Goal: Task Accomplishment & Management: Manage account settings

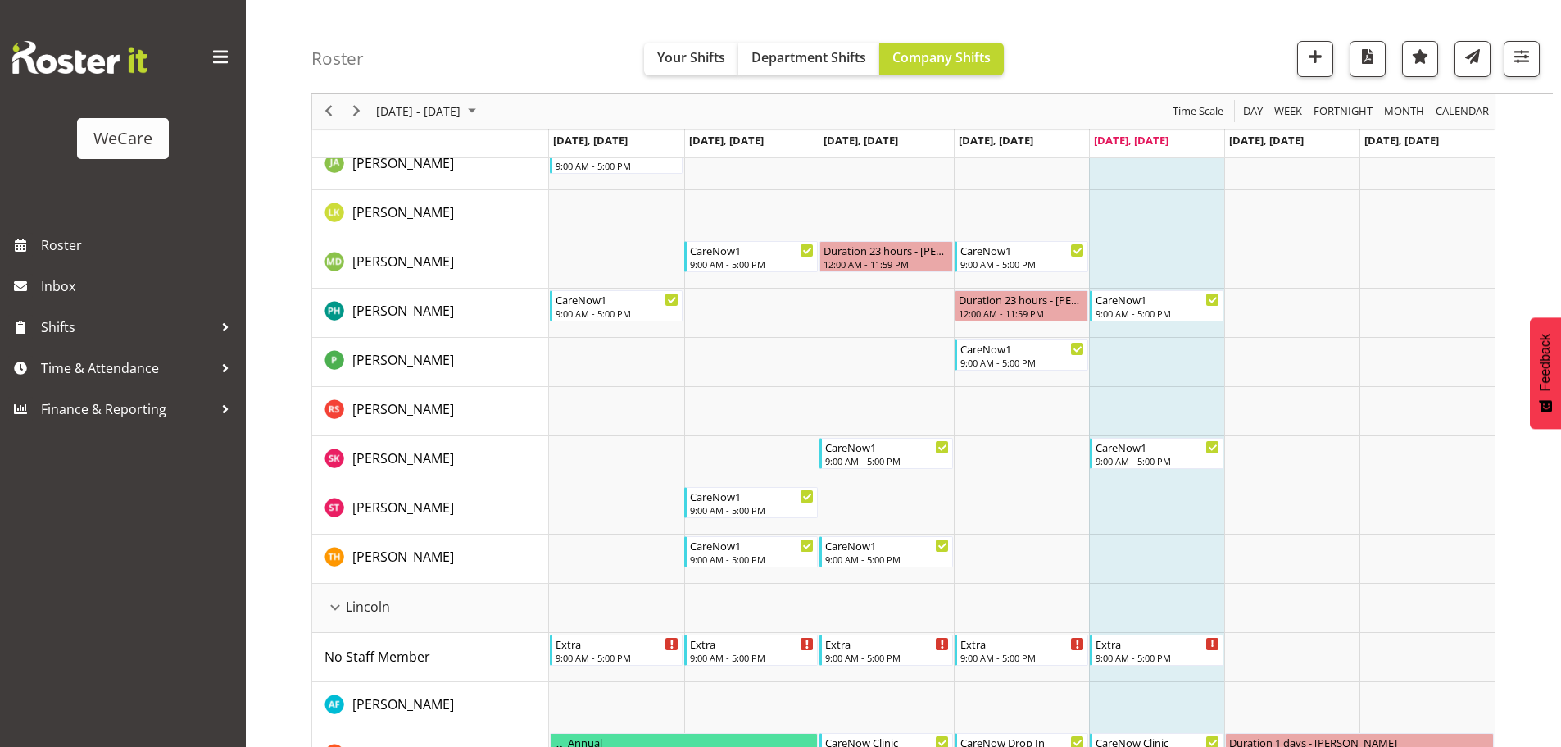
scroll to position [574, 0]
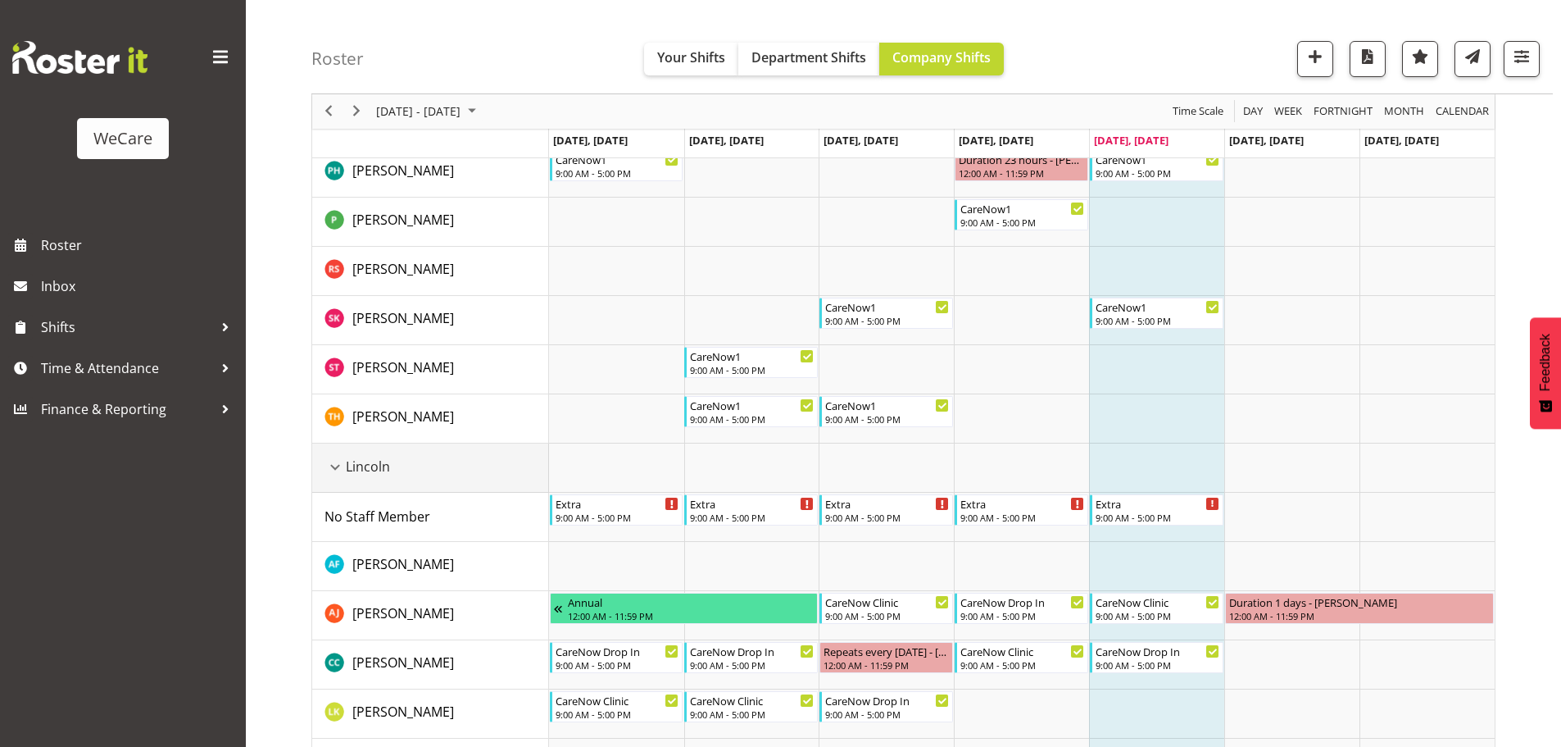
click at [338, 461] on div "Lincoln resource" at bounding box center [335, 466] width 21 height 21
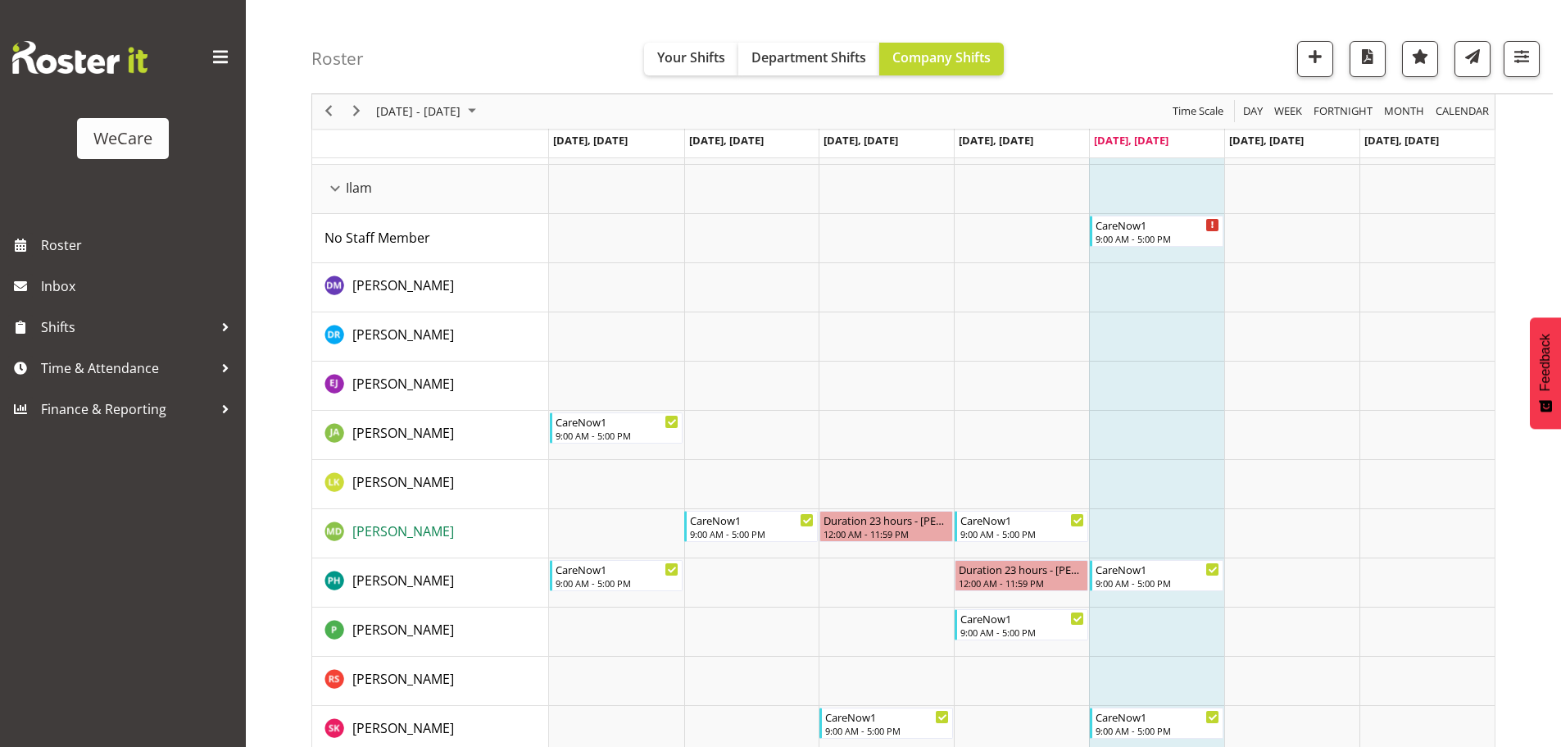
scroll to position [328, 0]
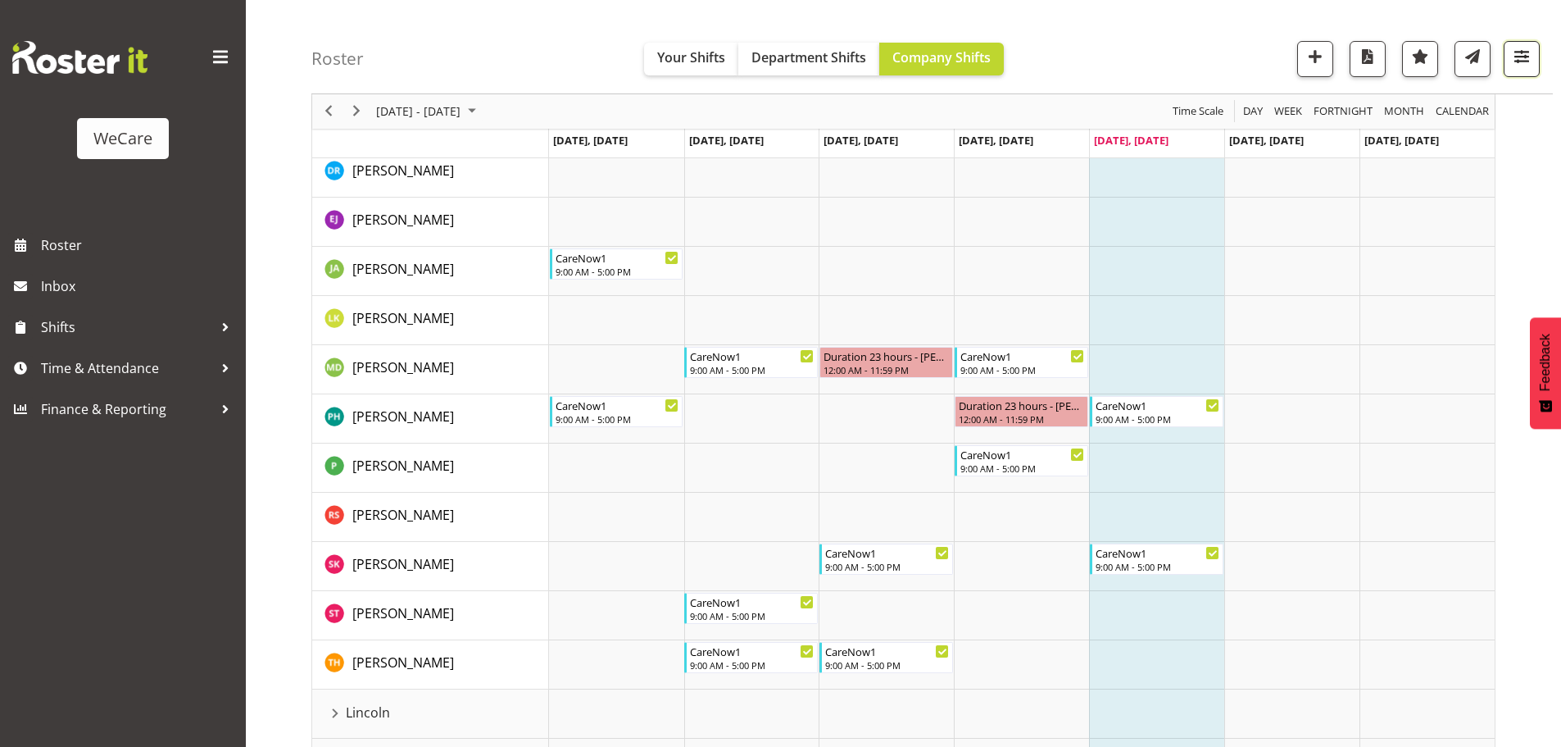
click at [1527, 53] on span "button" at bounding box center [1521, 56] width 21 height 21
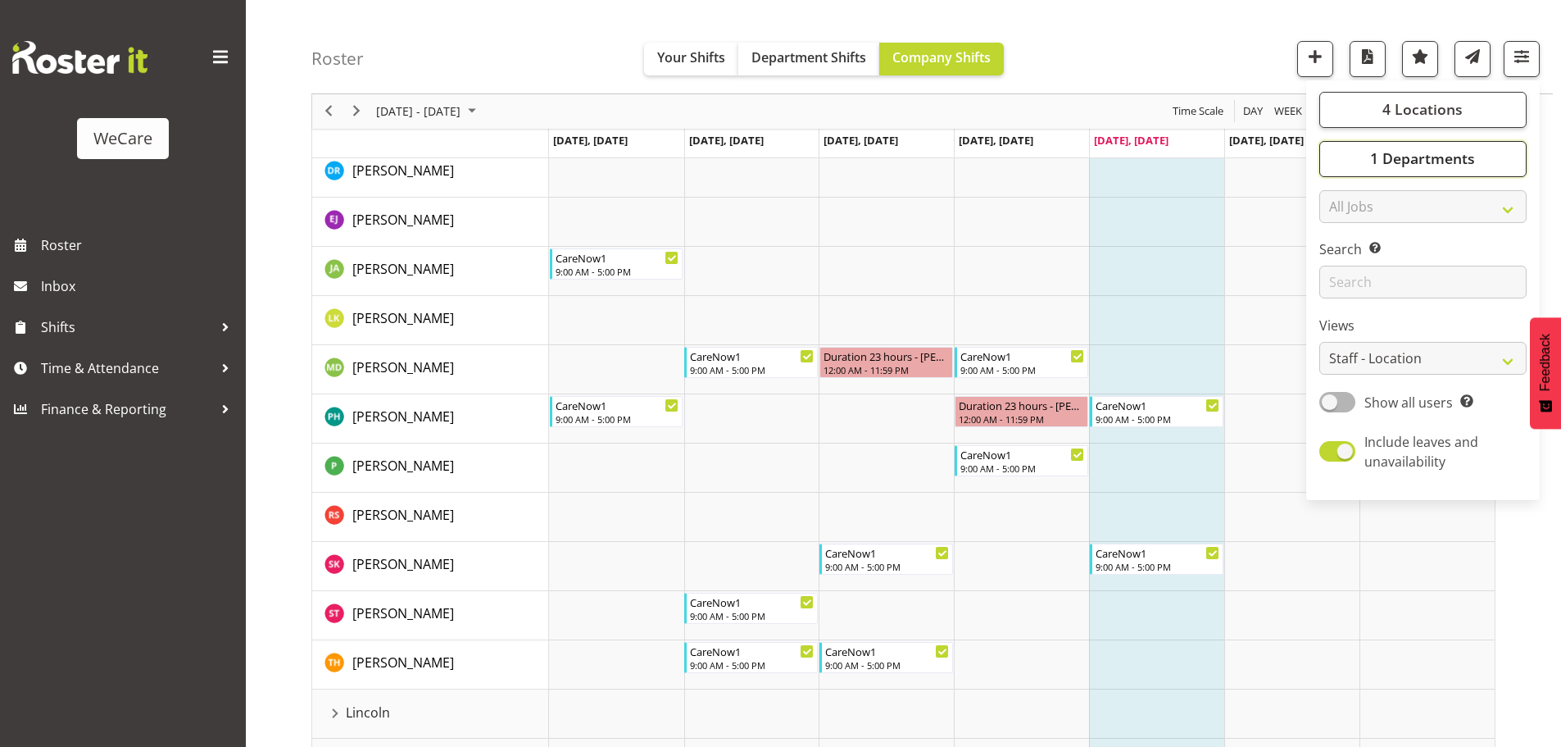
click at [1428, 145] on button "1 Departments" at bounding box center [1422, 159] width 207 height 36
click at [1347, 300] on span "Level 3" at bounding box center [1366, 298] width 40 height 13
click at [1343, 300] on input "Level 3" at bounding box center [1337, 298] width 11 height 11
checkbox input "true"
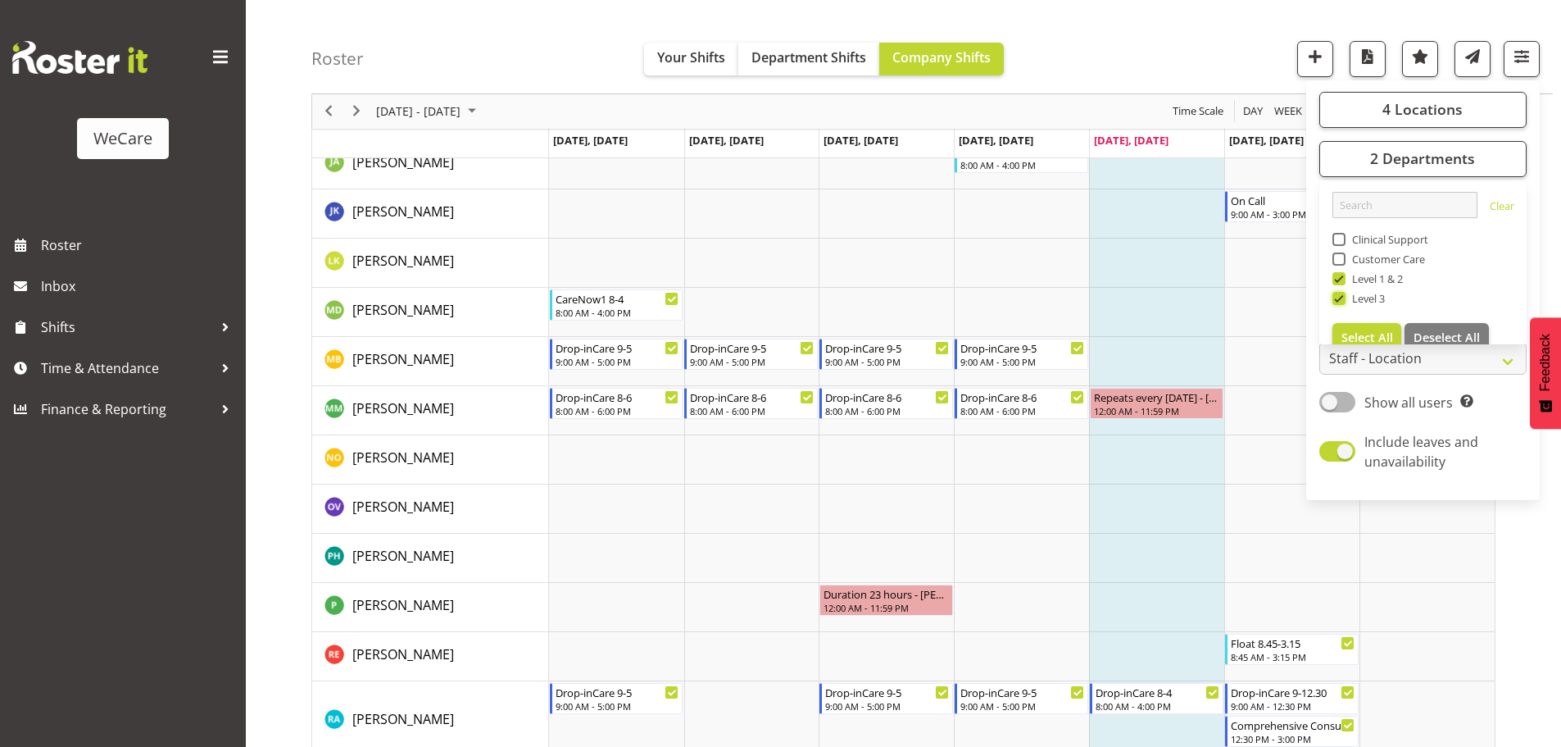
scroll to position [3032, 0]
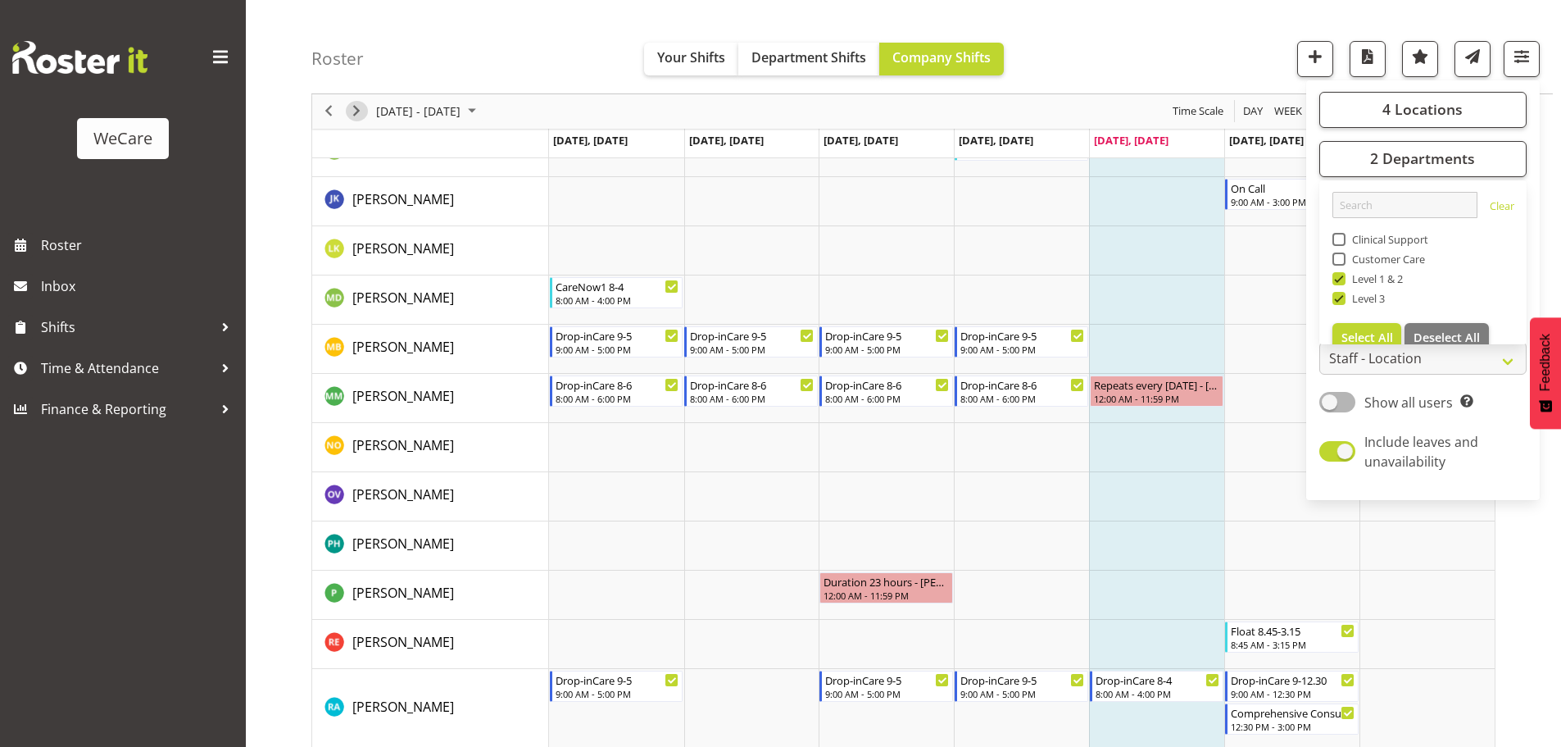
click at [358, 114] on span "Next" at bounding box center [357, 112] width 20 height 20
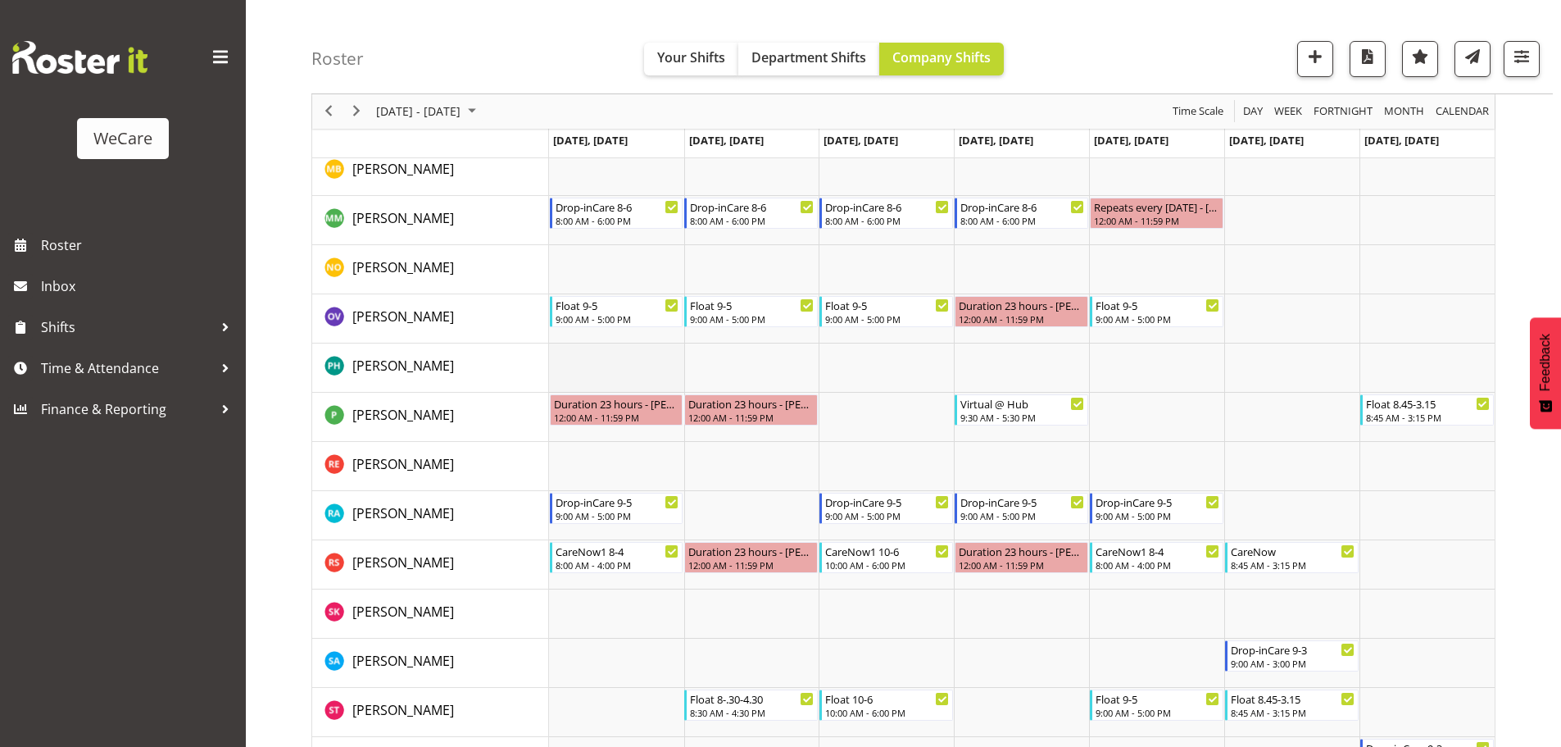
scroll to position [3066, 0]
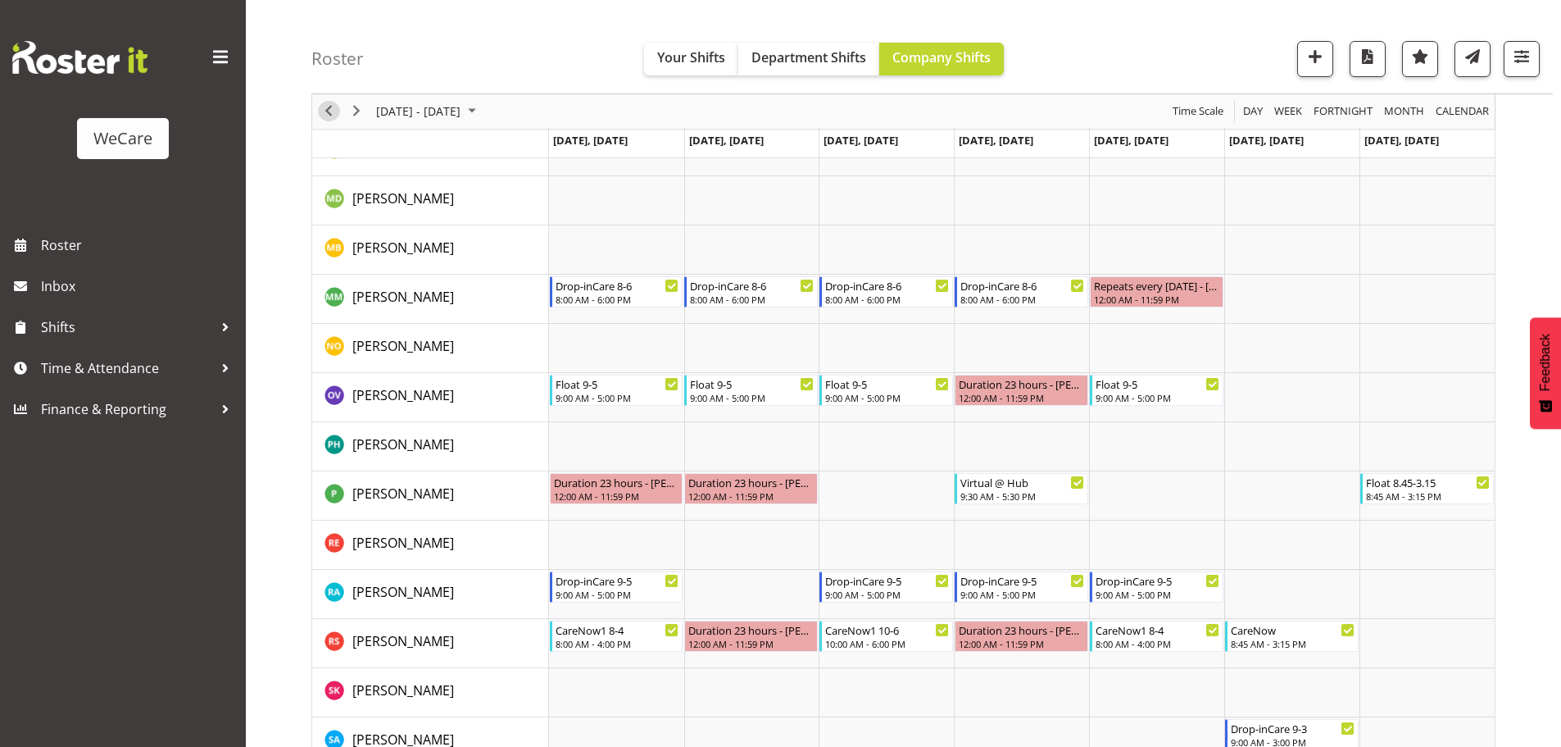
click at [334, 118] on span "Previous" at bounding box center [329, 112] width 20 height 20
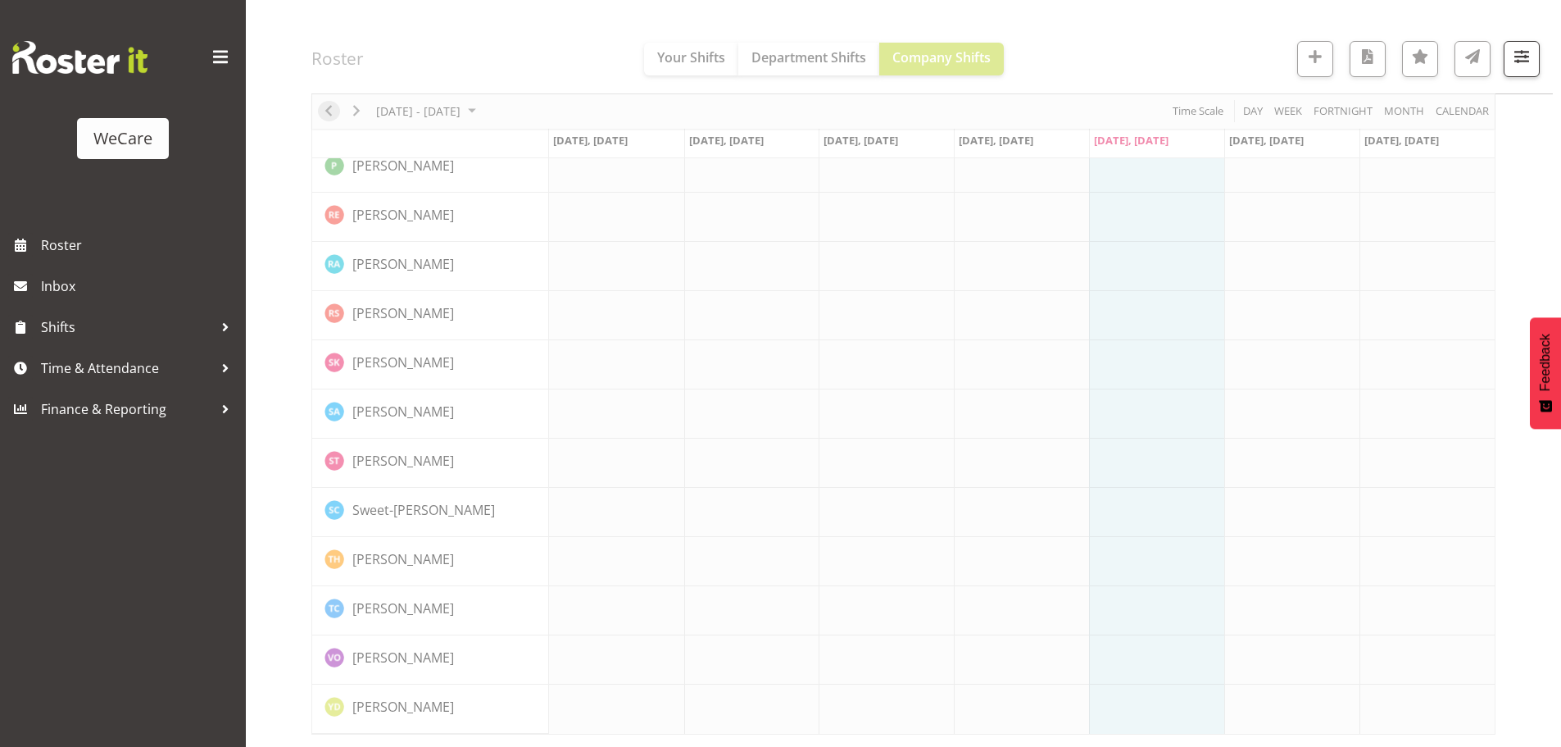
scroll to position [3037, 0]
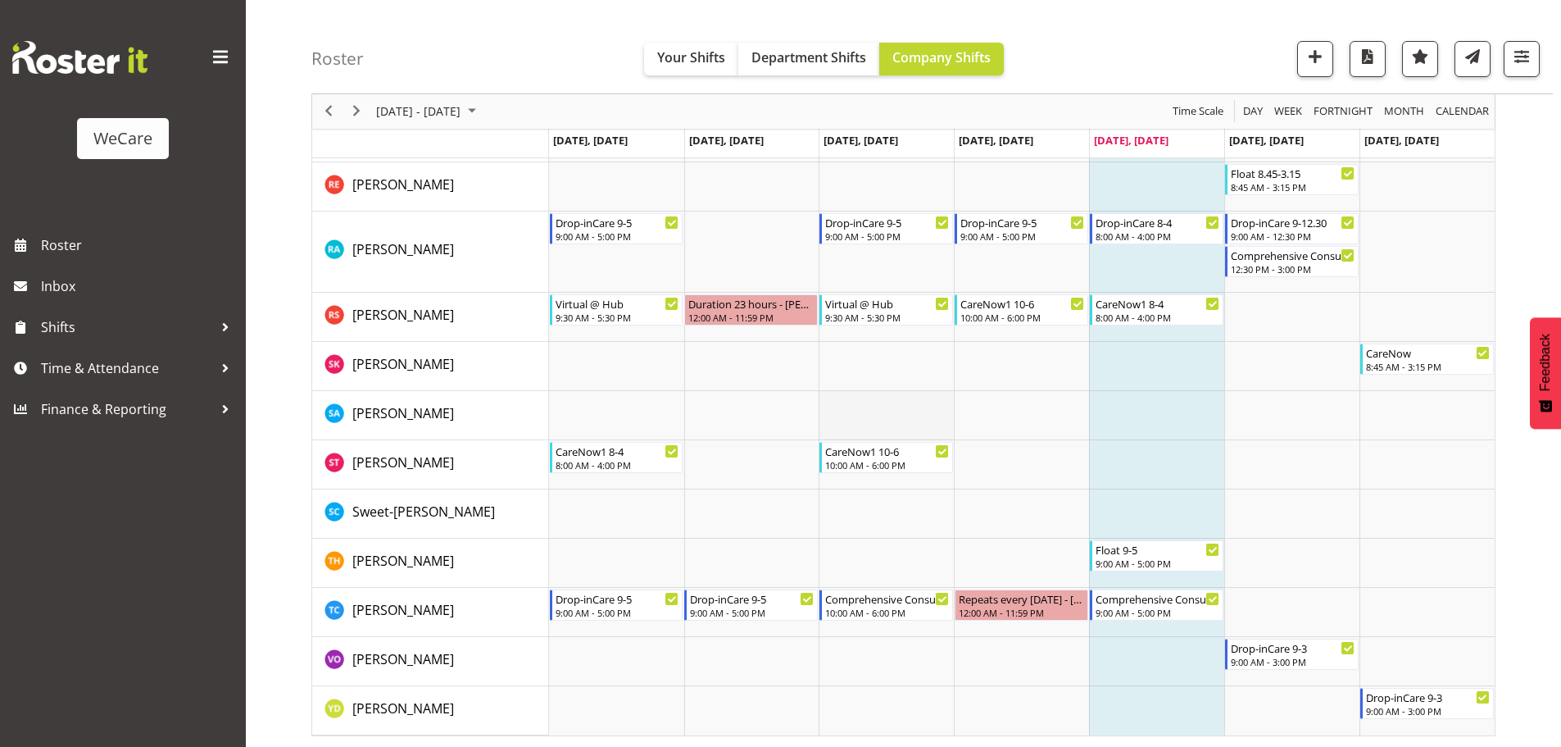
scroll to position [3491, 0]
click at [356, 113] on span "Next" at bounding box center [357, 112] width 20 height 20
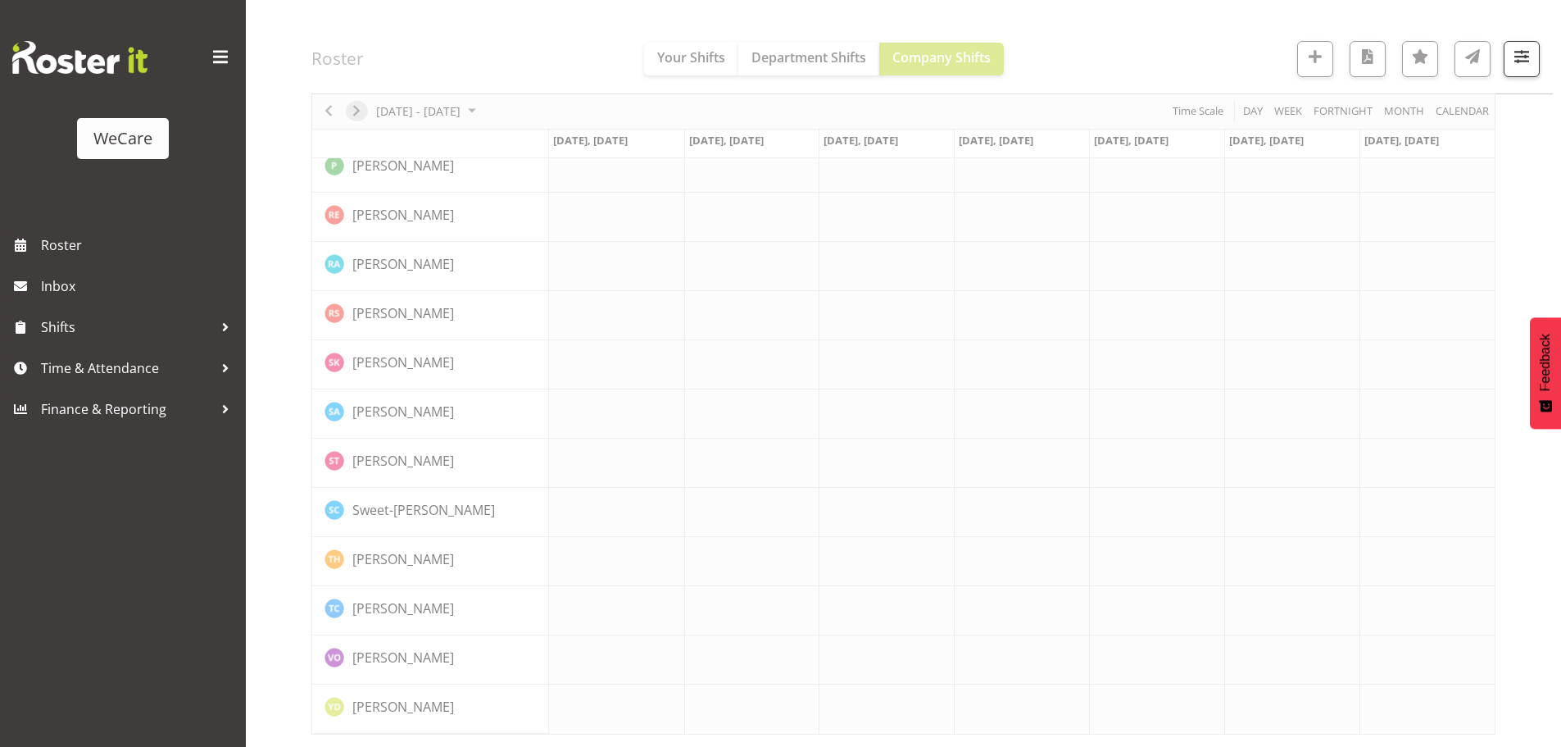
scroll to position [3037, 0]
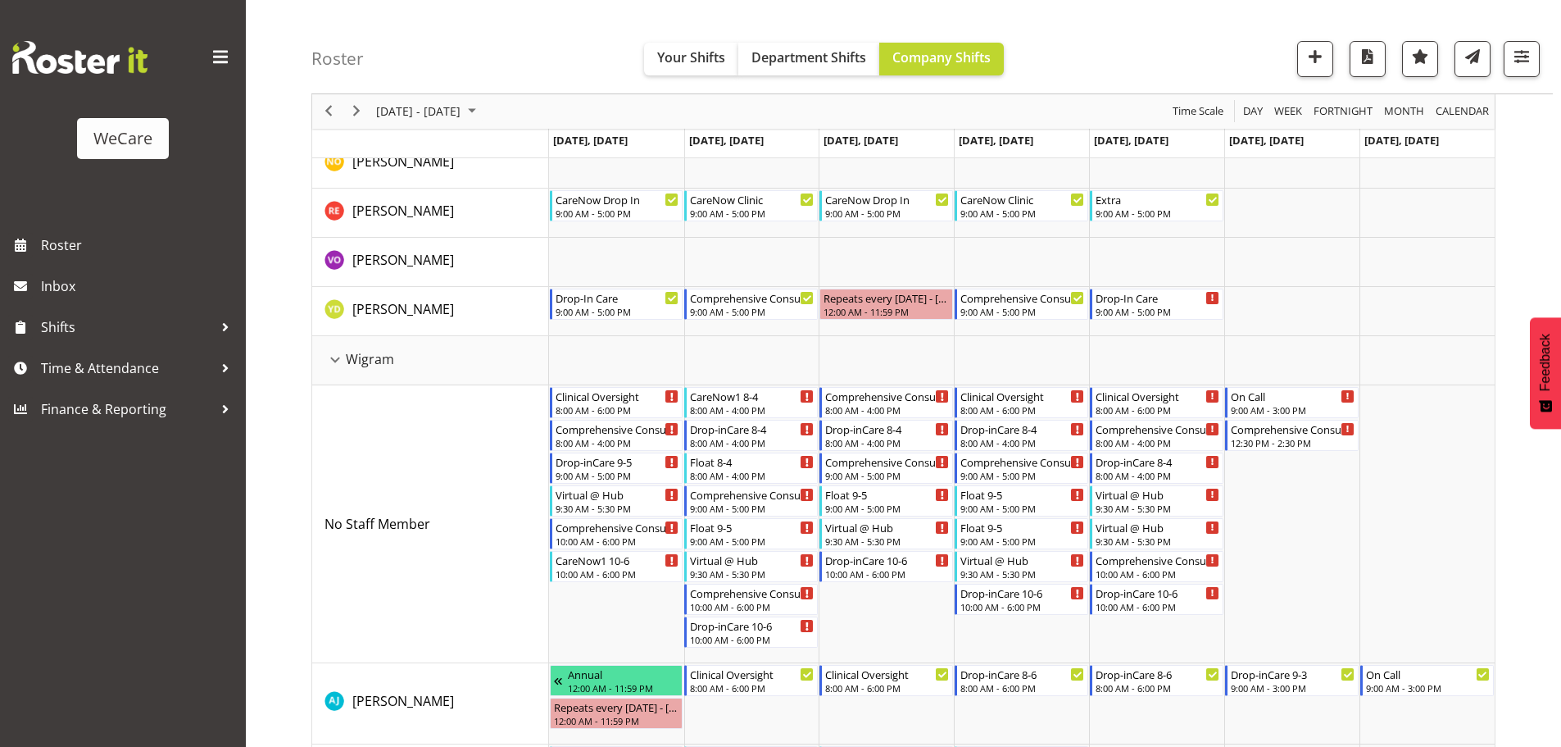
scroll to position [1918, 0]
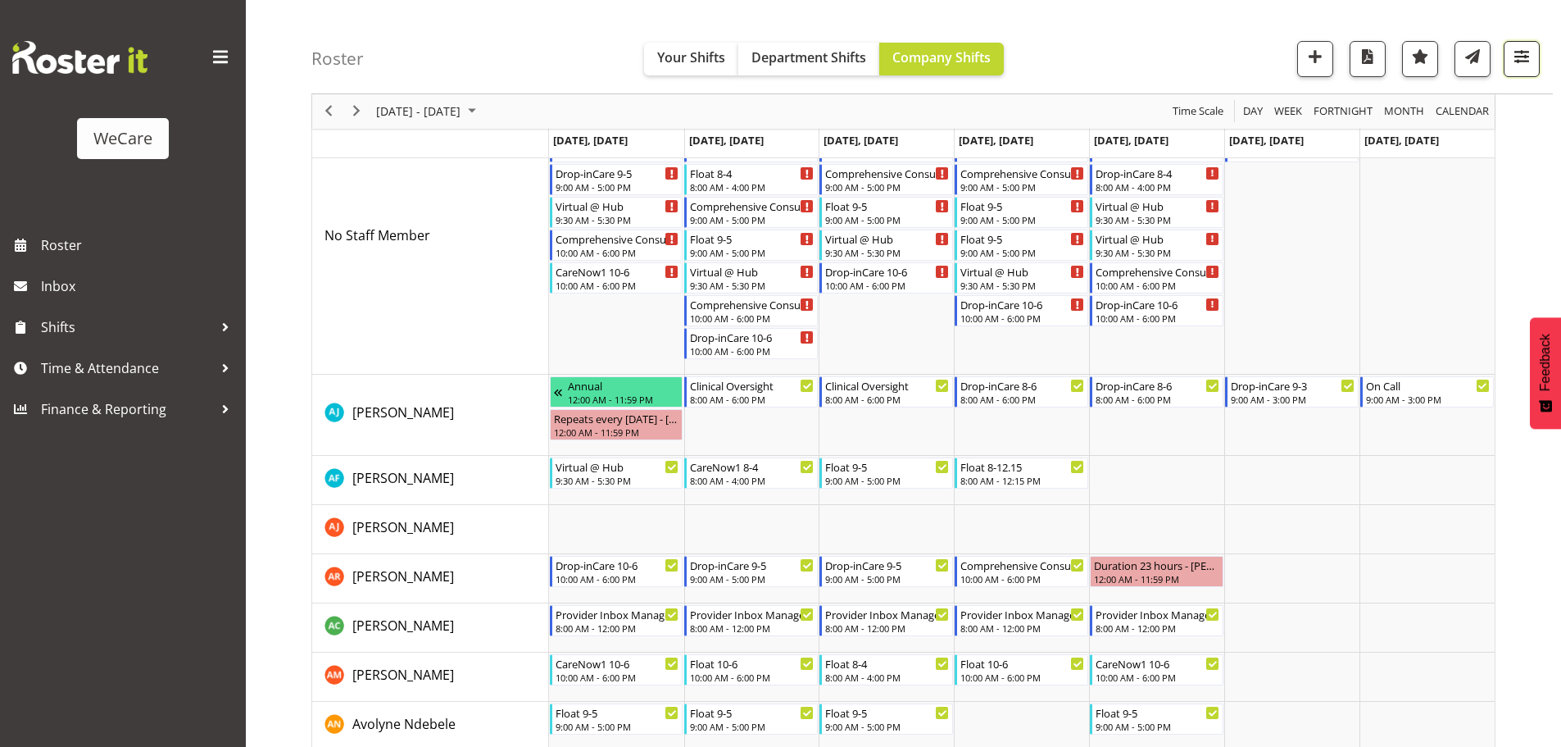
click at [1531, 75] on button "button" at bounding box center [1522, 59] width 36 height 36
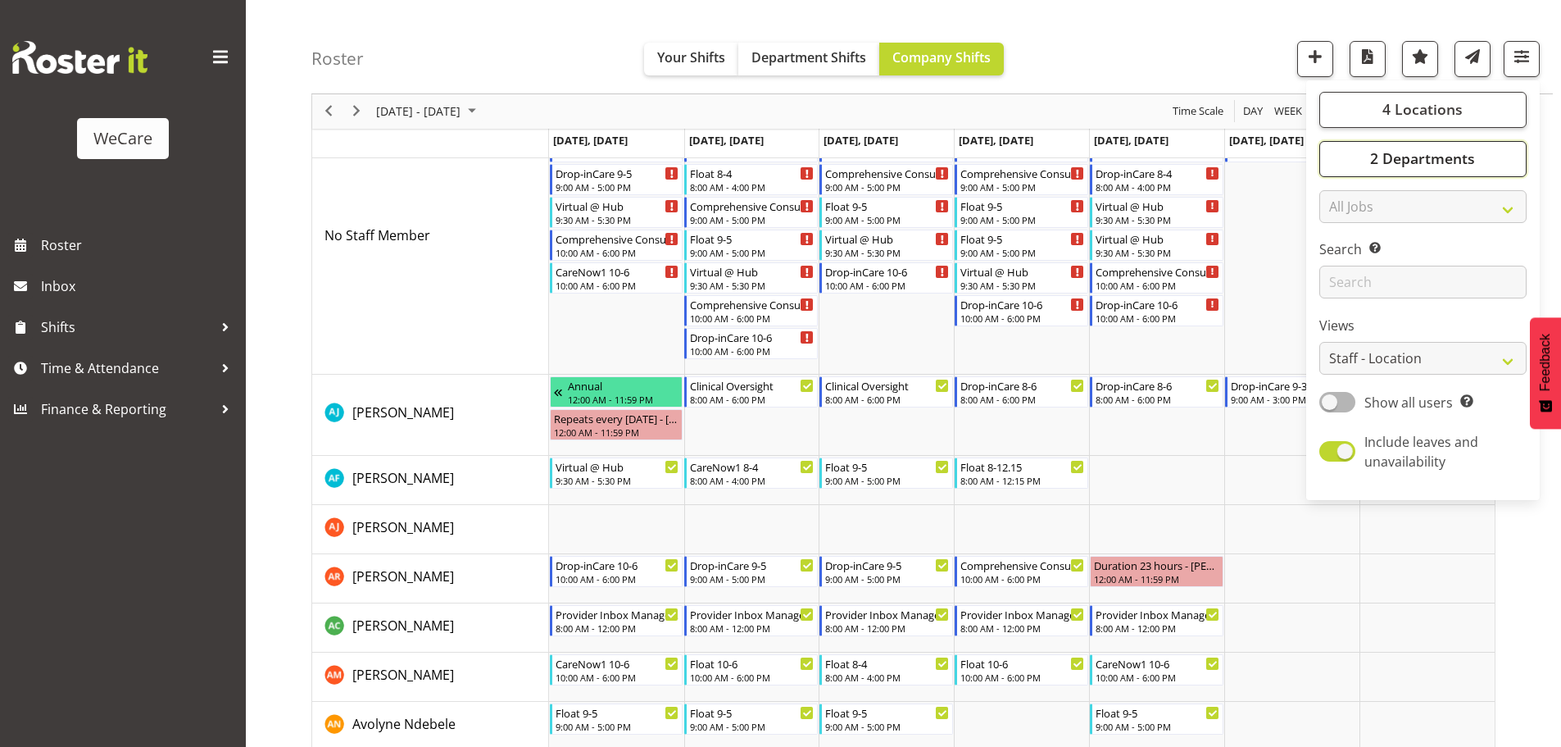
click at [1451, 153] on span "2 Departments" at bounding box center [1422, 159] width 105 height 20
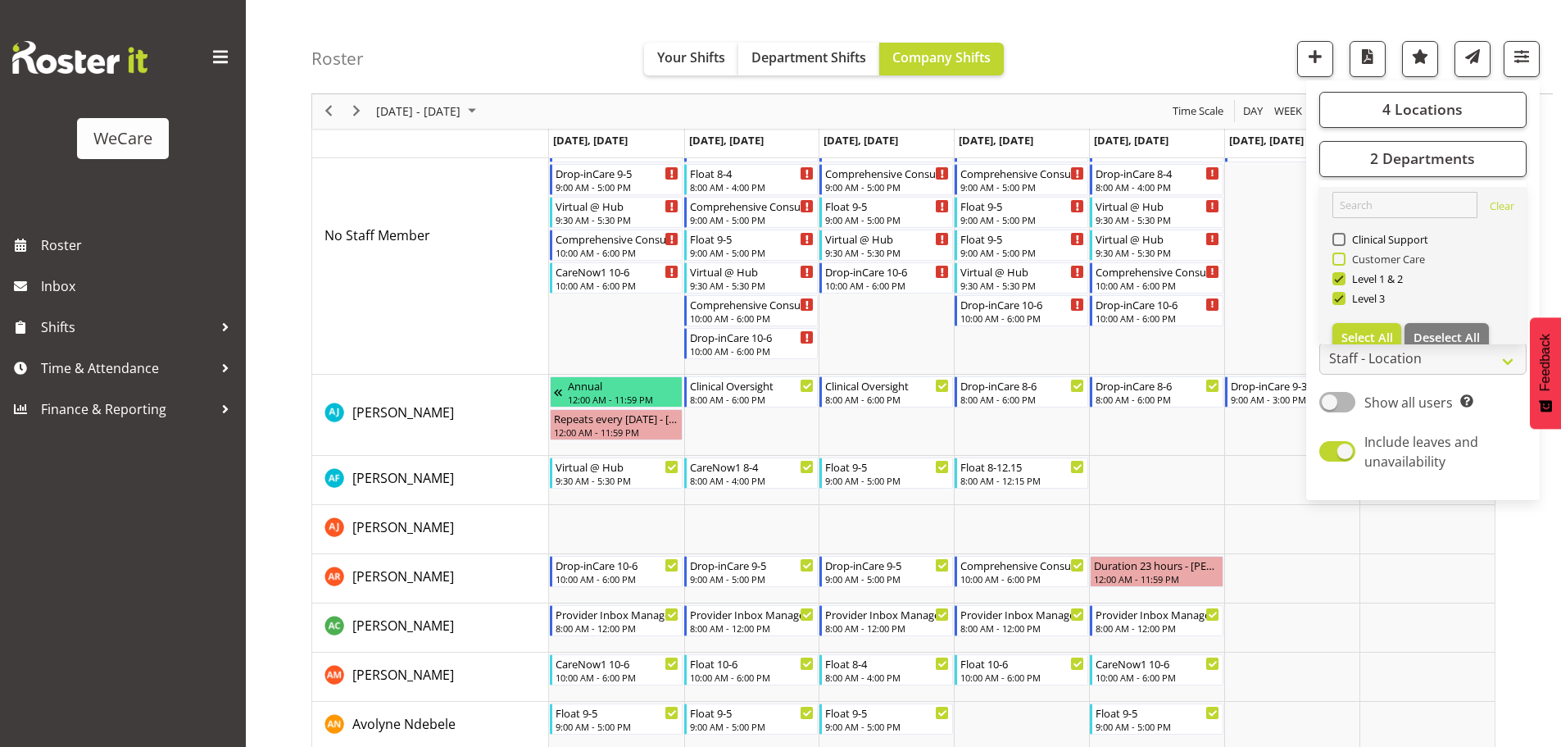
click at [1342, 259] on span at bounding box center [1338, 258] width 13 height 13
click at [1342, 259] on input "Customer Care" at bounding box center [1337, 259] width 11 height 11
checkbox input "true"
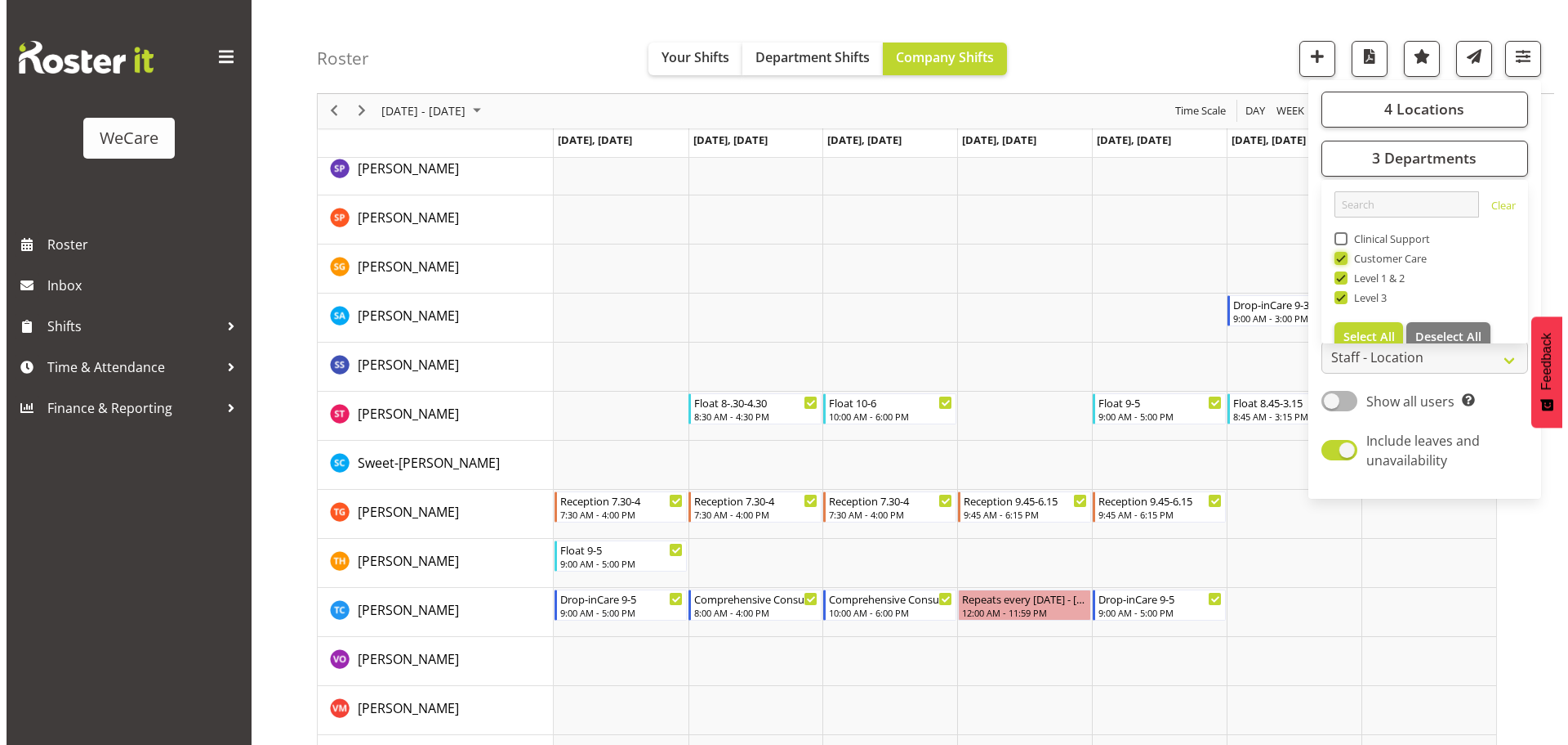
scroll to position [4856, 0]
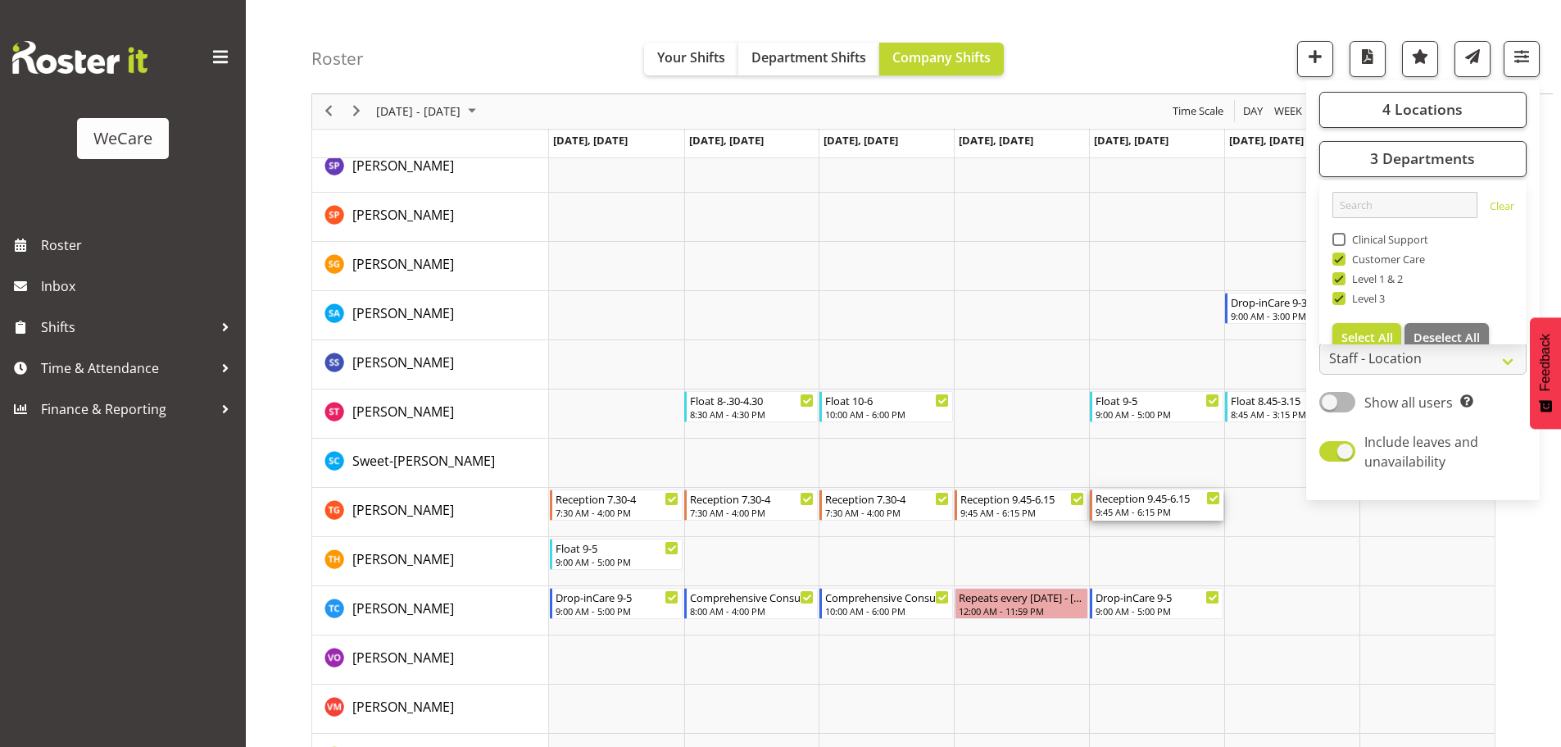
click at [1171, 506] on div "Reception 9.45-6.15 9:45 AM - 6:15 PM" at bounding box center [1158, 504] width 125 height 31
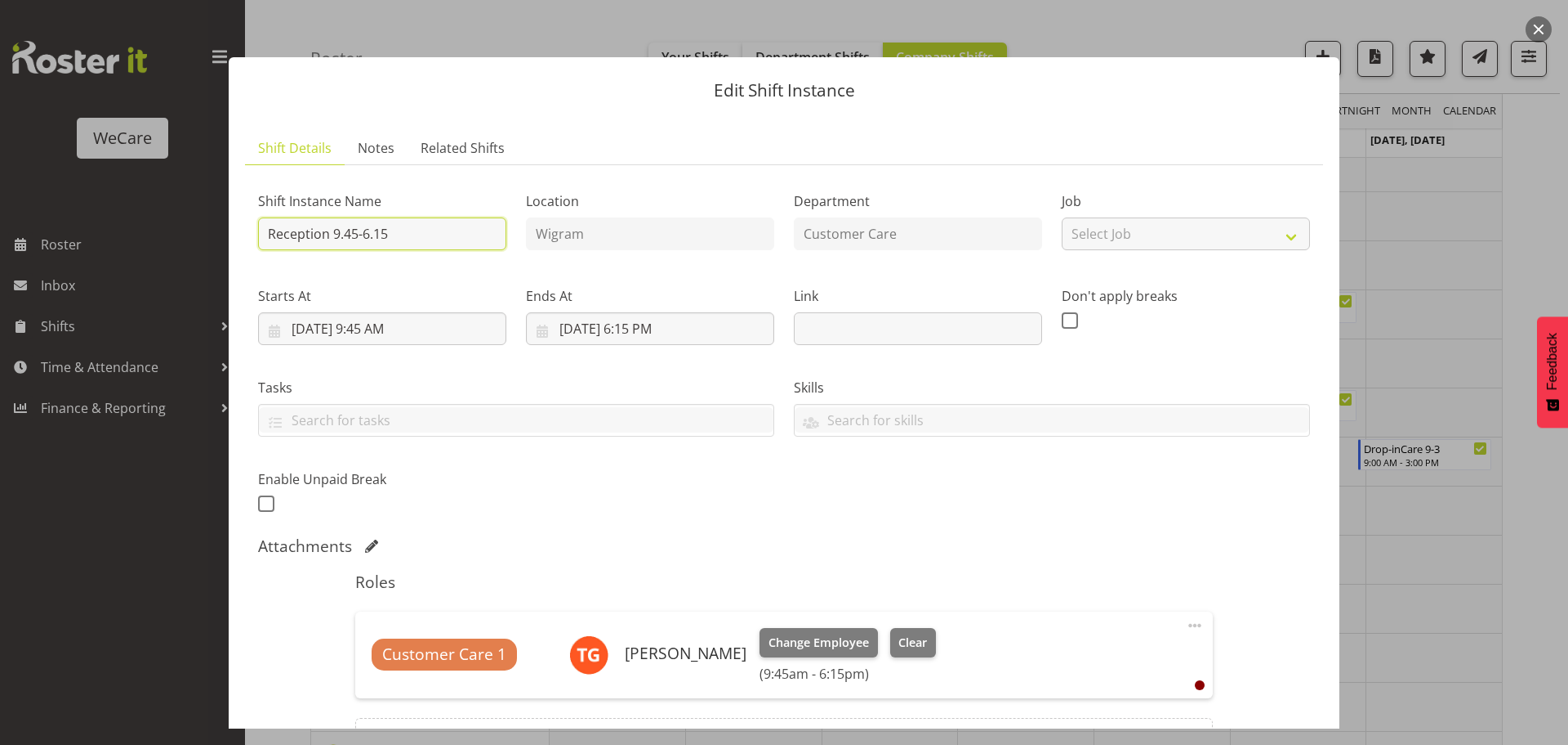
click at [405, 238] on input "Reception 9.45-6.15" at bounding box center [382, 233] width 248 height 33
drag, startPoint x: 424, startPoint y: 236, endPoint x: 332, endPoint y: 232, distance: 92.1
click at [332, 232] on input "Reception 9.45-6.15" at bounding box center [382, 233] width 248 height 33
type input "Reception 7.30-4pm"
click at [414, 325] on input "[DATE] 9:45 AM" at bounding box center [382, 328] width 248 height 33
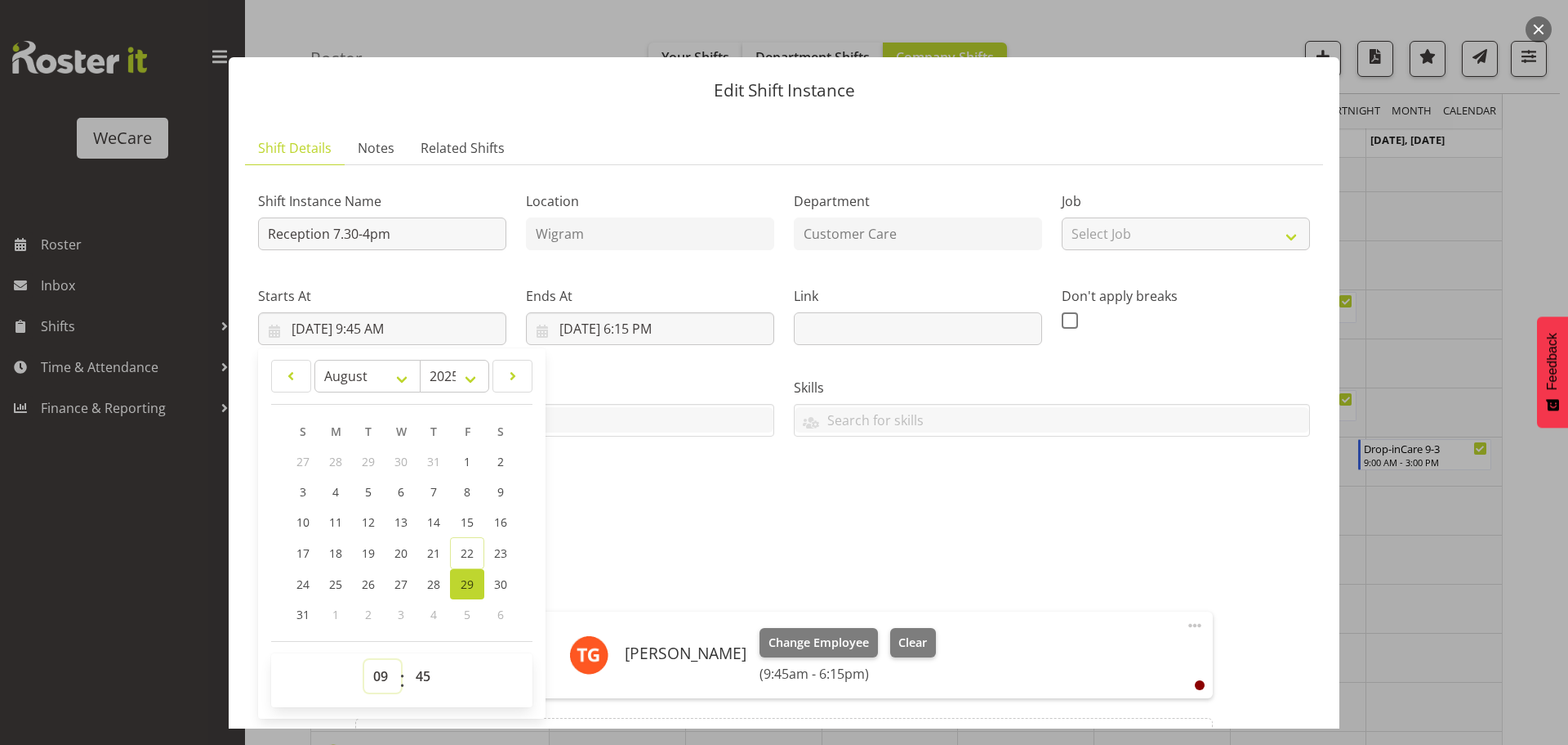
click at [382, 680] on select "00 01 02 03 04 05 06 07 08 09 10 11 12 13 14 15 16 17 18 19 20 21 22 23" at bounding box center [382, 675] width 37 height 33
select select "7"
click at [364, 659] on select "00 01 02 03 04 05 06 07 08 09 10 11 12 13 14 15 16 17 18 19 20 21 22 23" at bounding box center [382, 675] width 37 height 33
type input "[DATE] 7:45 AM"
click at [422, 677] on select "00 01 02 03 04 05 06 07 08 09 10 11 12 13 14 15 16 17 18 19 20 21 22 23 24 25 2…" at bounding box center [425, 675] width 37 height 33
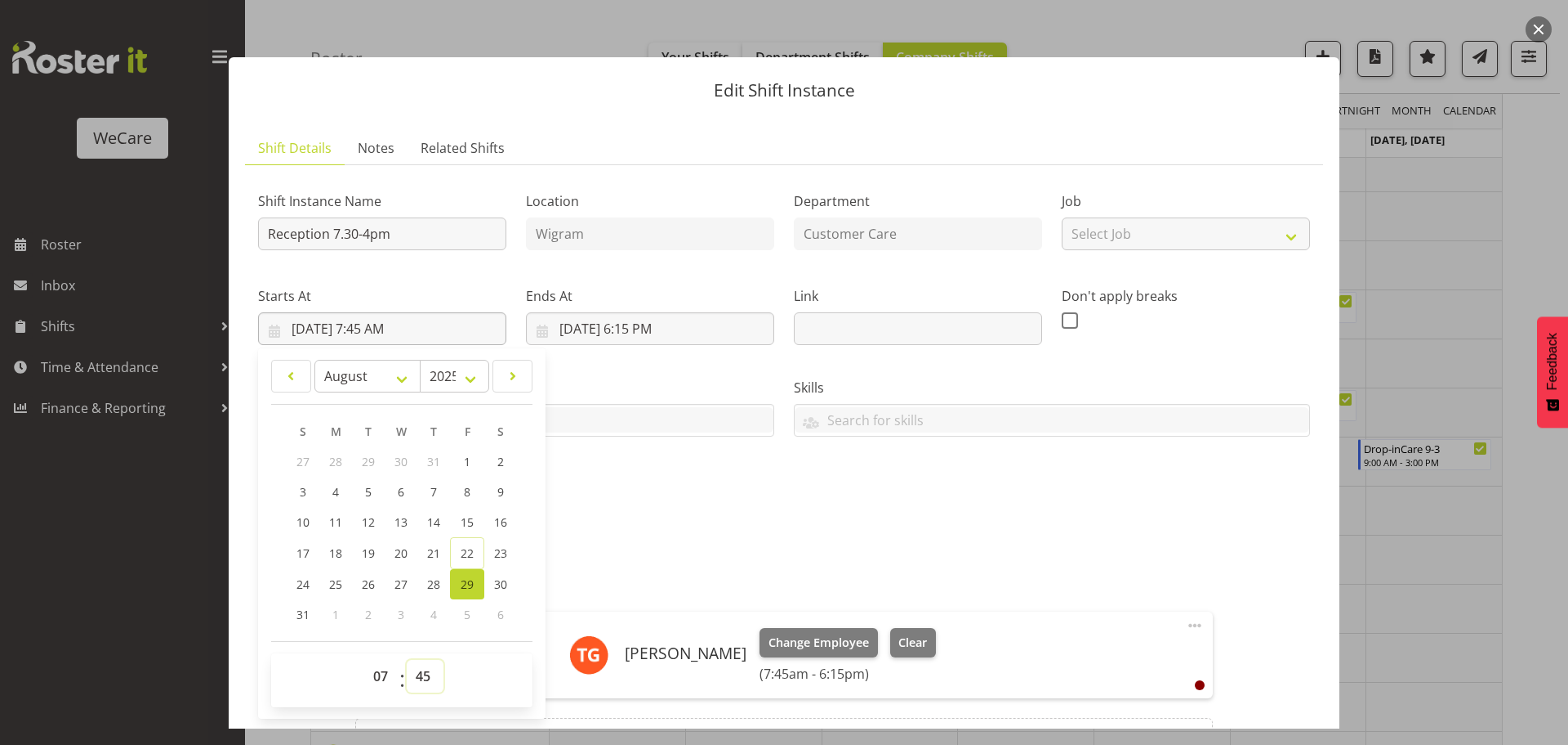
select select "30"
click at [407, 659] on select "00 01 02 03 04 05 06 07 08 09 10 11 12 13 14 15 16 17 18 19 20 21 22 23 24 25 2…" at bounding box center [425, 675] width 37 height 33
type input "[DATE] 7:30 AM"
click at [631, 520] on div "Shift Instance Name Reception 7.30-4pm Location Wigram Department Customer Care…" at bounding box center [784, 347] width 1072 height 358
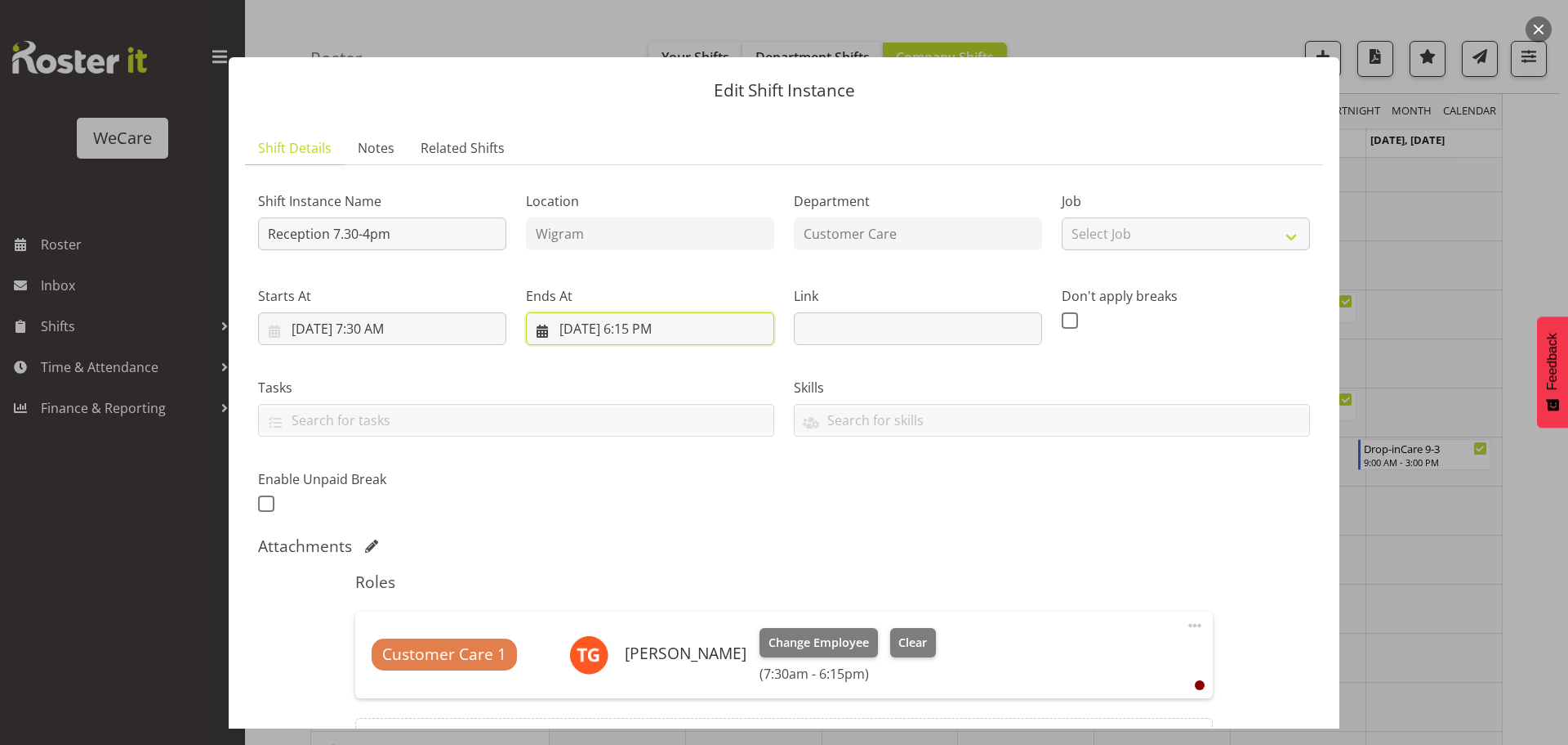
click at [652, 322] on input "[DATE] 6:15 PM" at bounding box center [650, 328] width 248 height 33
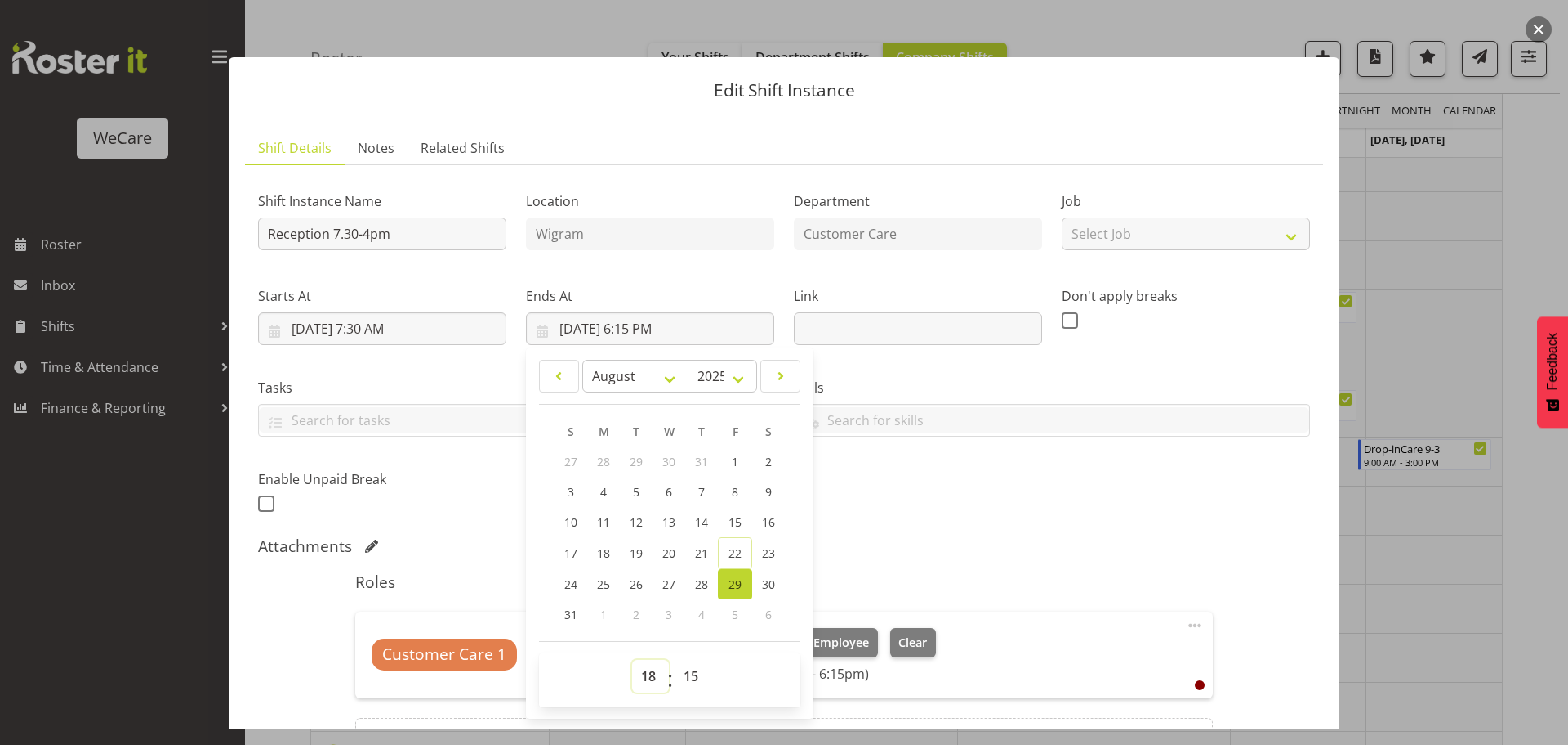
click at [645, 673] on select "00 01 02 03 04 05 06 07 08 09 10 11 12 13 14 15 16 17 18 19 20 21 22 23" at bounding box center [650, 675] width 37 height 33
select select "16"
click at [632, 659] on select "00 01 02 03 04 05 06 07 08 09 10 11 12 13 14 15 16 17 18 19 20 21 22 23" at bounding box center [650, 675] width 37 height 33
type input "[DATE] 4:15 PM"
click at [688, 674] on select "00 01 02 03 04 05 06 07 08 09 10 11 12 13 14 15 16 17 18 19 20 21 22 23 24 25 2…" at bounding box center [693, 675] width 37 height 33
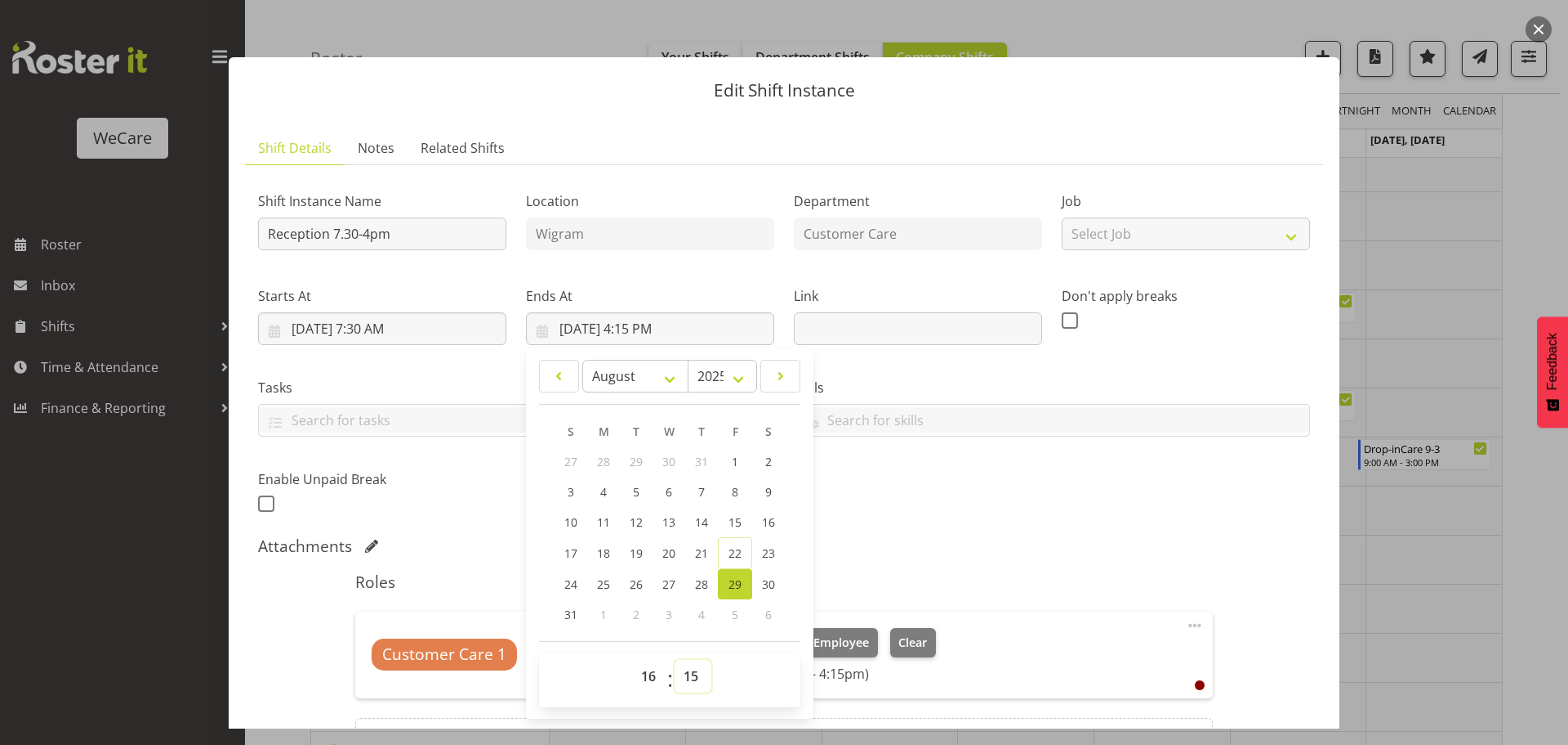
select select "0"
click at [675, 659] on select "00 01 02 03 04 05 06 07 08 09 10 11 12 13 14 15 16 17 18 19 20 21 22 23 24 25 2…" at bounding box center [693, 675] width 37 height 33
type input "[DATE] 4:00 PM"
click at [885, 508] on div "Shift Instance Name Reception 7.30-4pm Location Wigram Department Customer Care…" at bounding box center [784, 347] width 1072 height 358
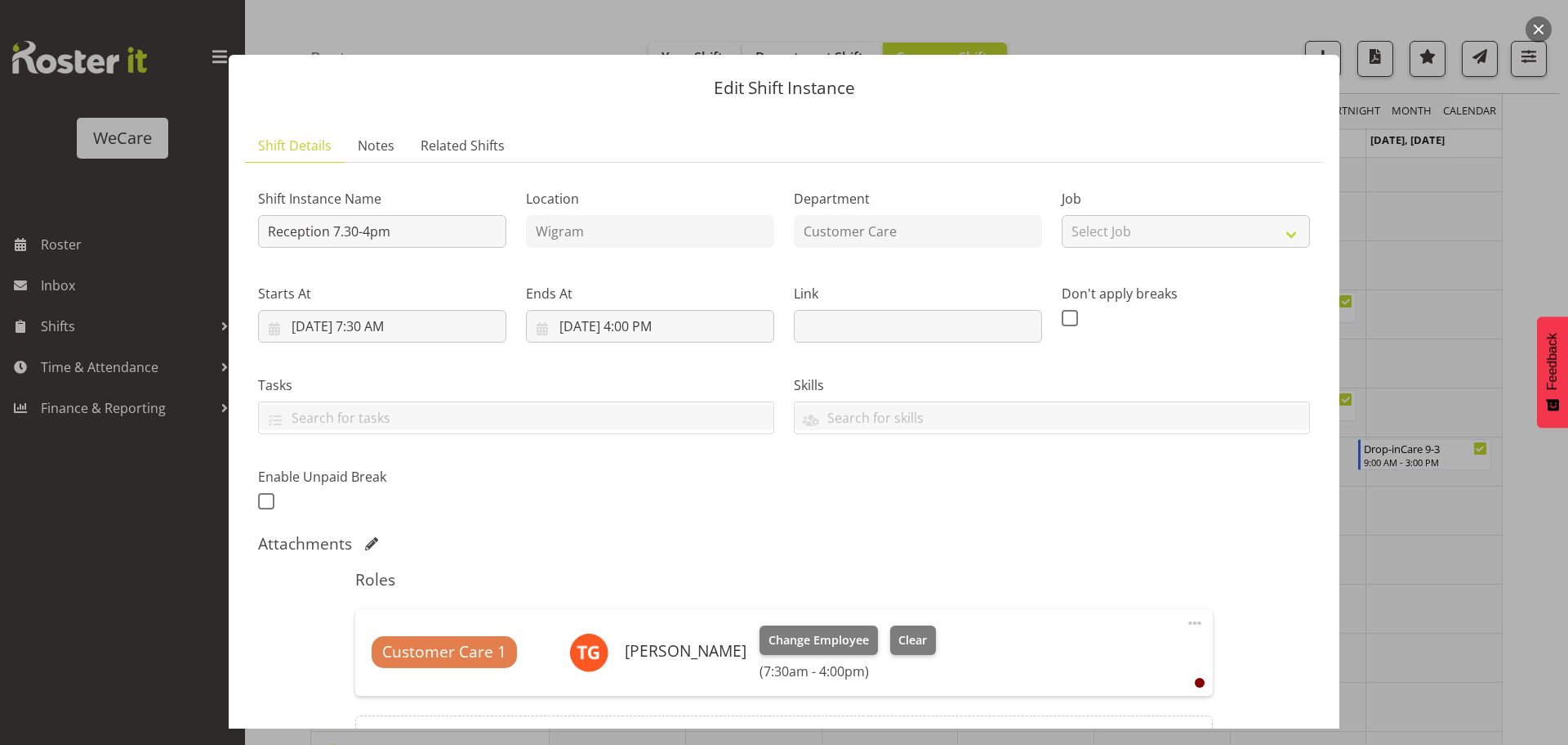
scroll to position [0, 0]
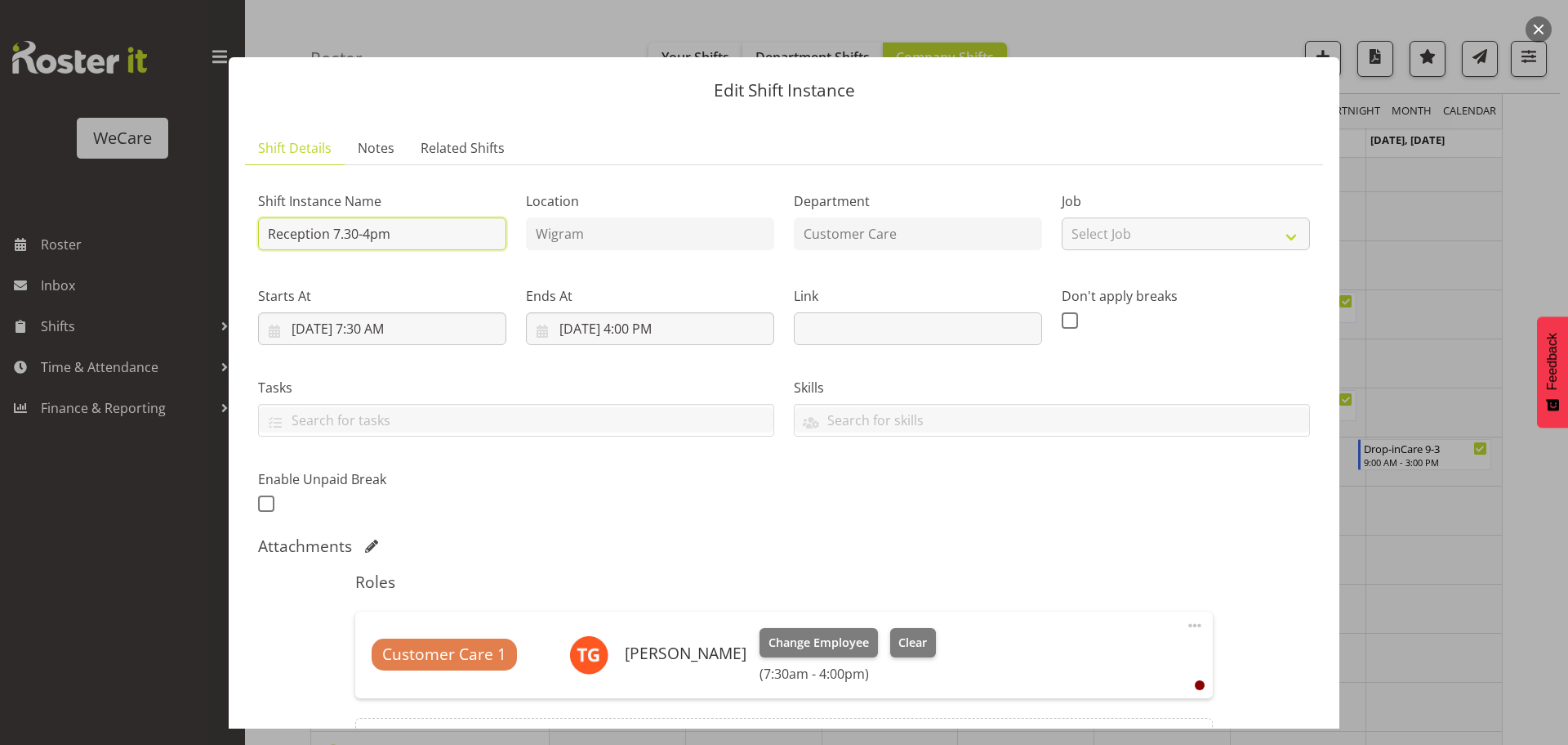
click at [369, 233] on input "Reception 7.30-4pm" at bounding box center [382, 233] width 248 height 33
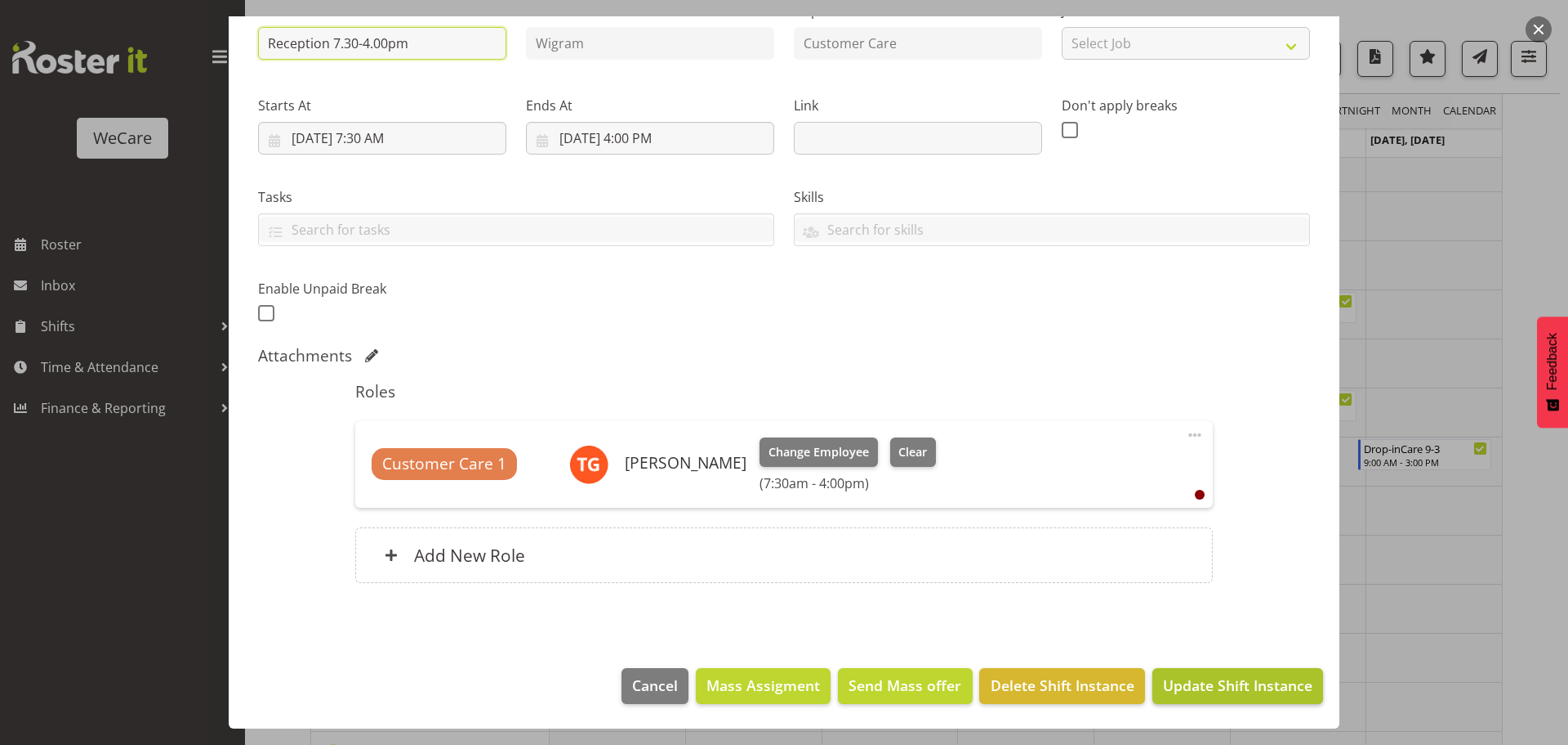
type input "Reception 7.30-4.00pm"
click at [1188, 678] on span "Update Shift Instance" at bounding box center [1238, 684] width 150 height 21
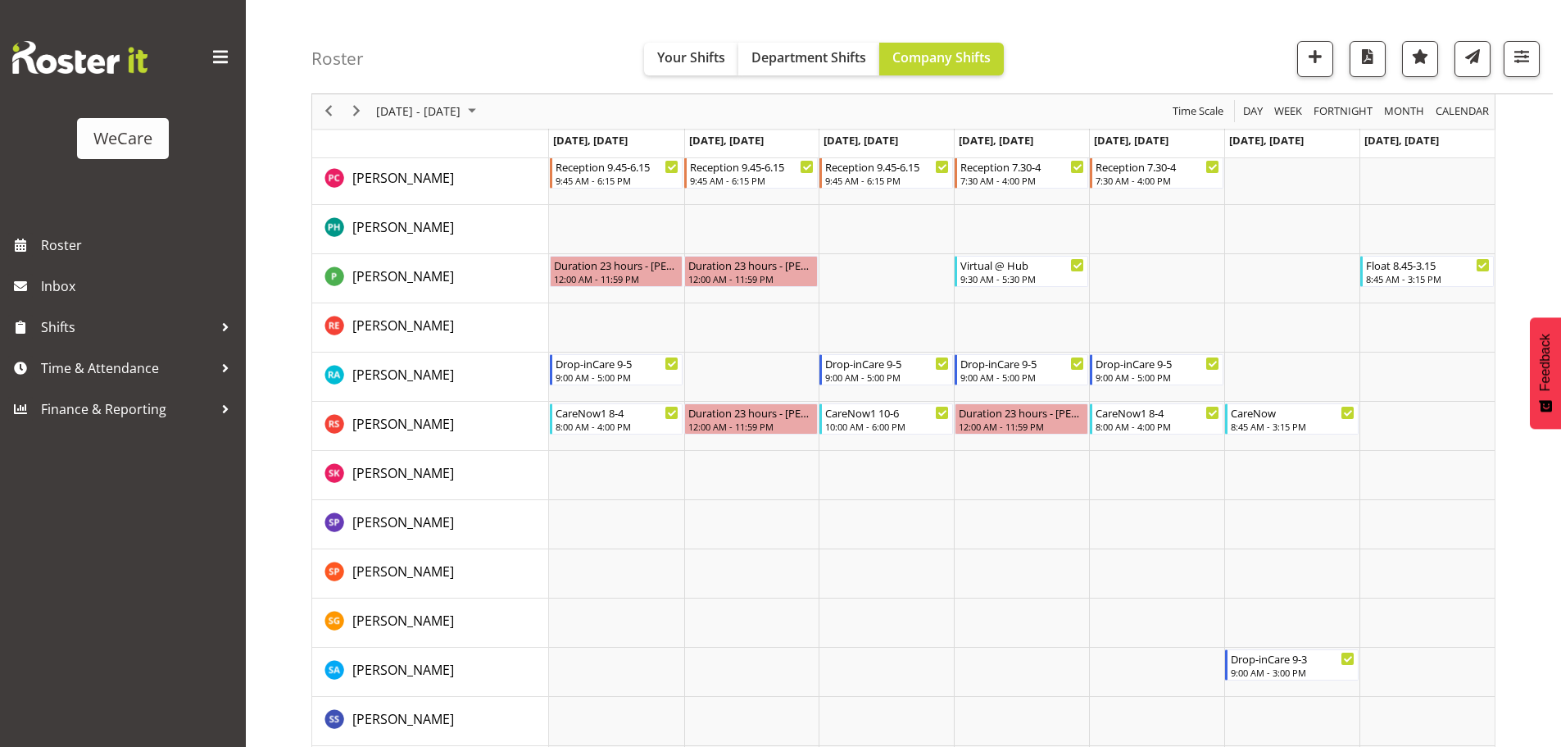
scroll to position [4869, 0]
